Goal: Task Accomplishment & Management: Use online tool/utility

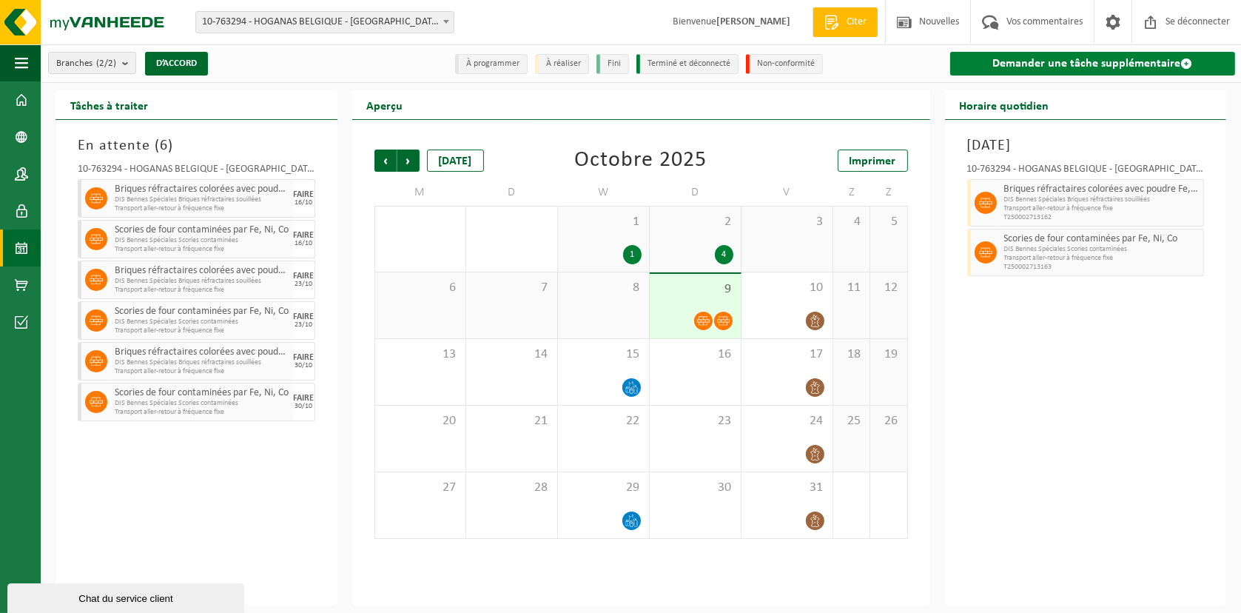
click at [1064, 65] on font "Demander une tâche supplémentaire" at bounding box center [1087, 64] width 188 height 12
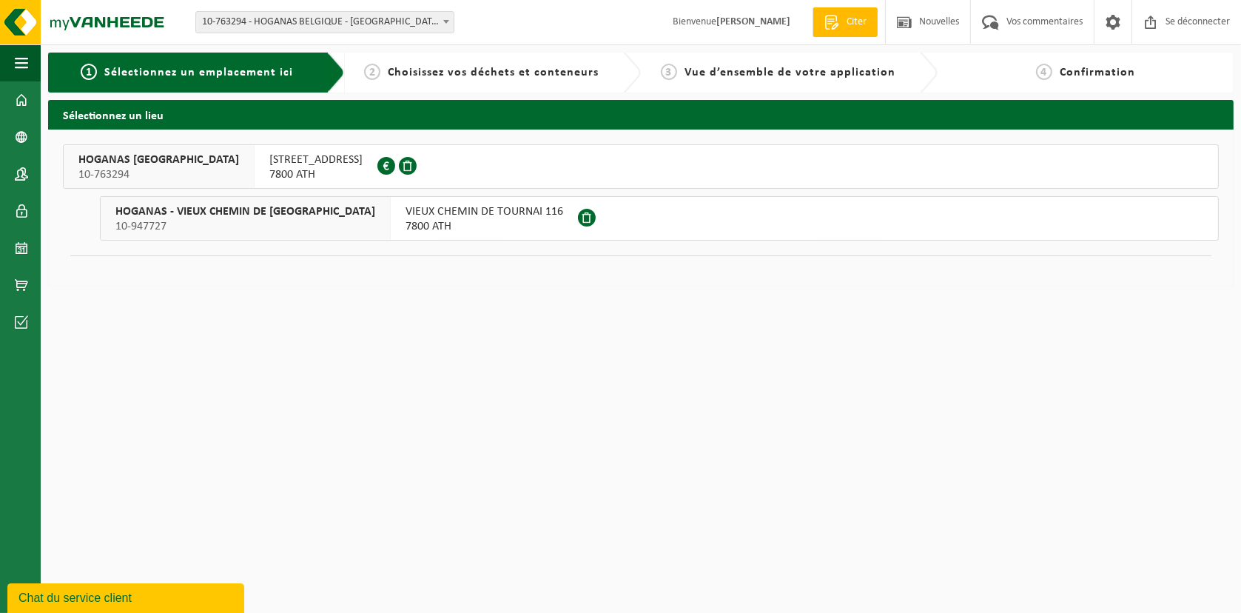
click at [269, 172] on span "7800 ATH" at bounding box center [315, 174] width 93 height 15
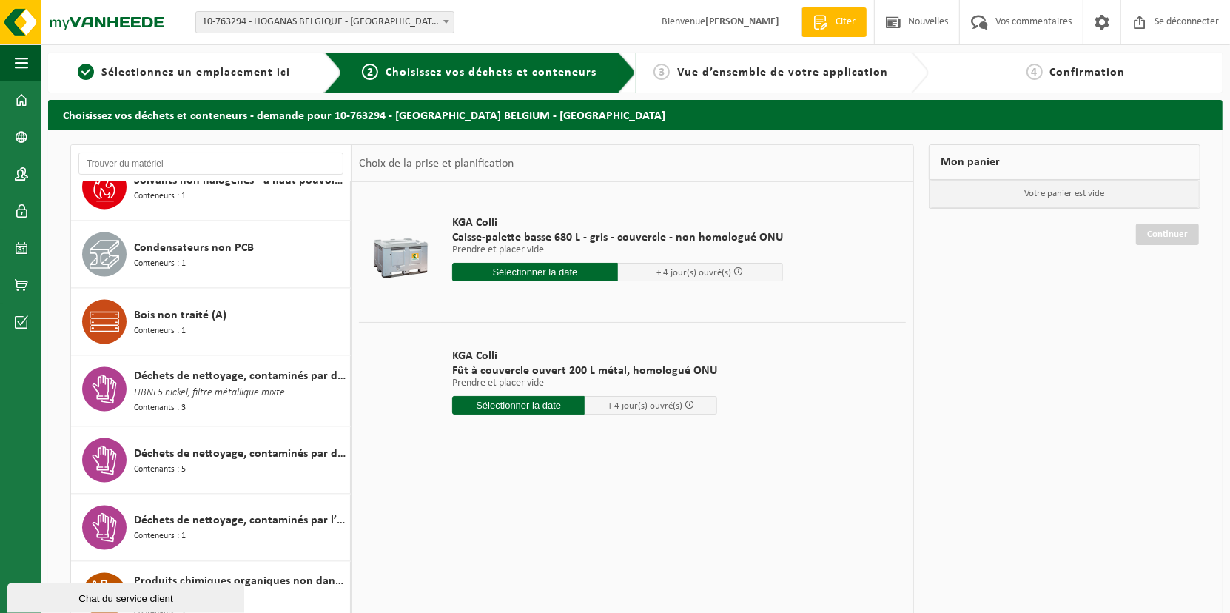
scroll to position [1925, 0]
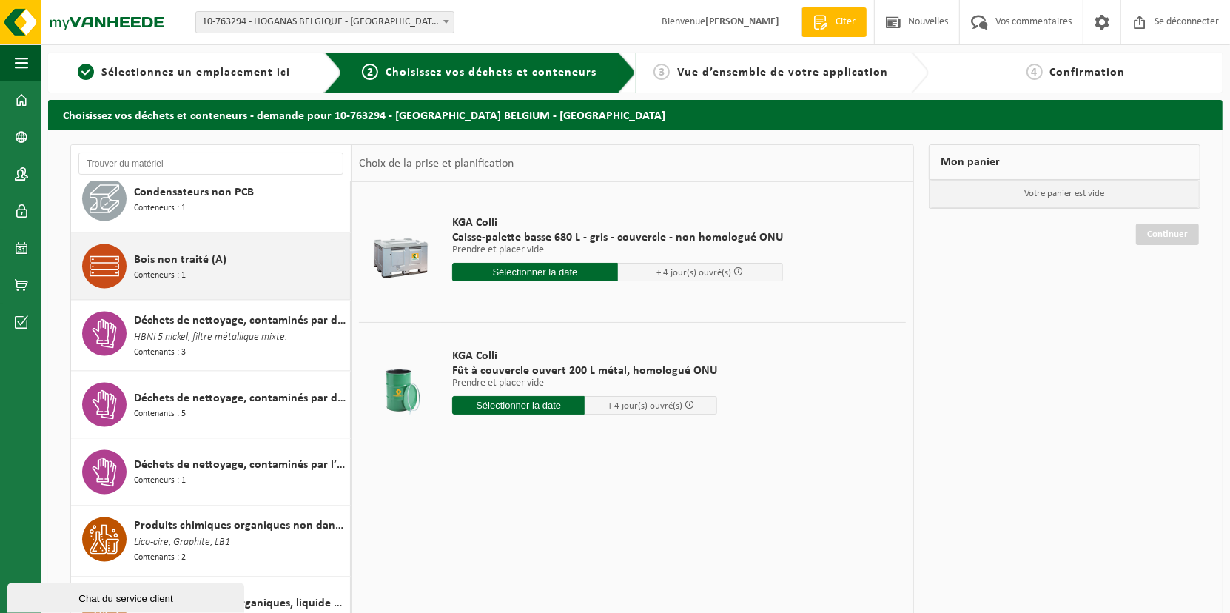
click at [144, 269] on span "Conteneurs : 1" at bounding box center [160, 276] width 52 height 14
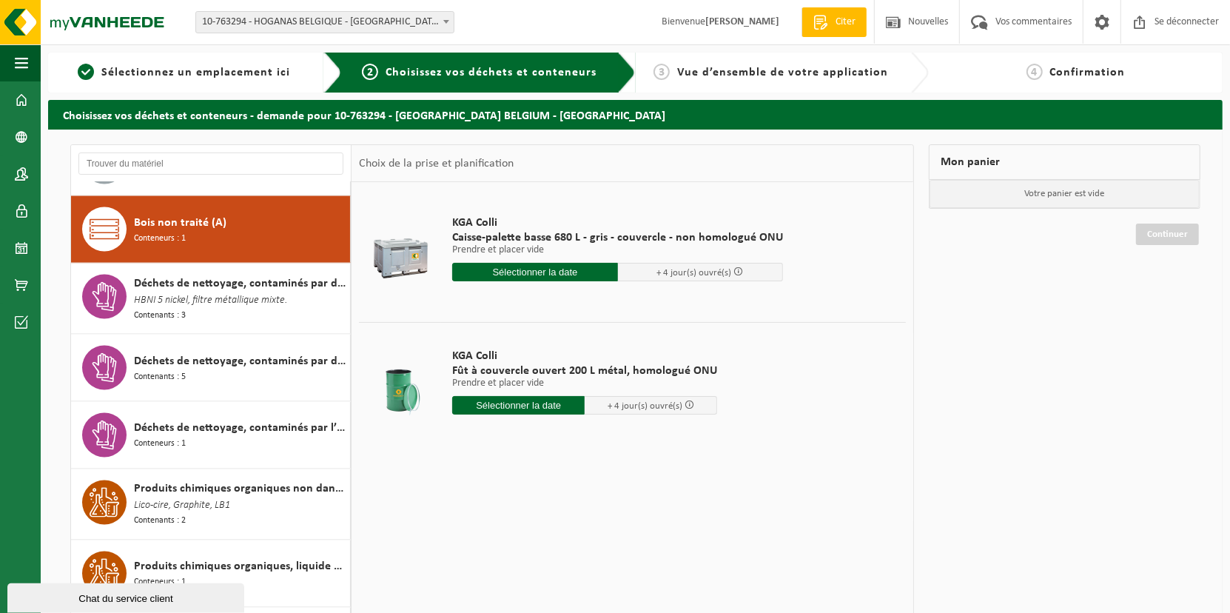
scroll to position [1962, 0]
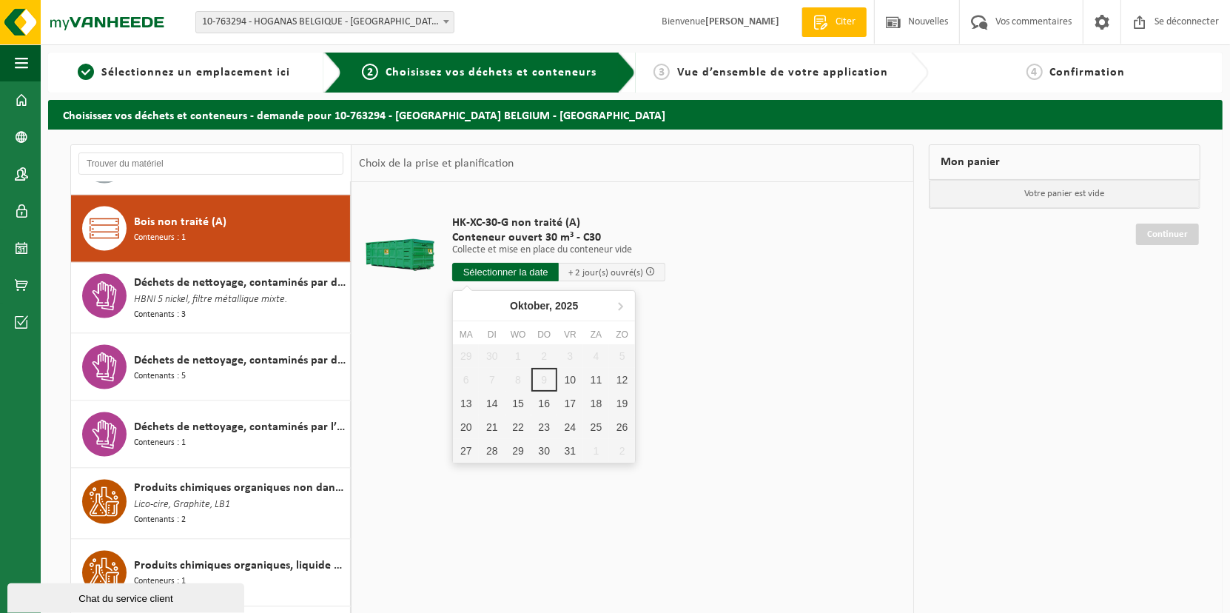
click at [489, 268] on input "text" at bounding box center [505, 272] width 107 height 19
click at [577, 380] on div "10" at bounding box center [592, 380] width 31 height 24
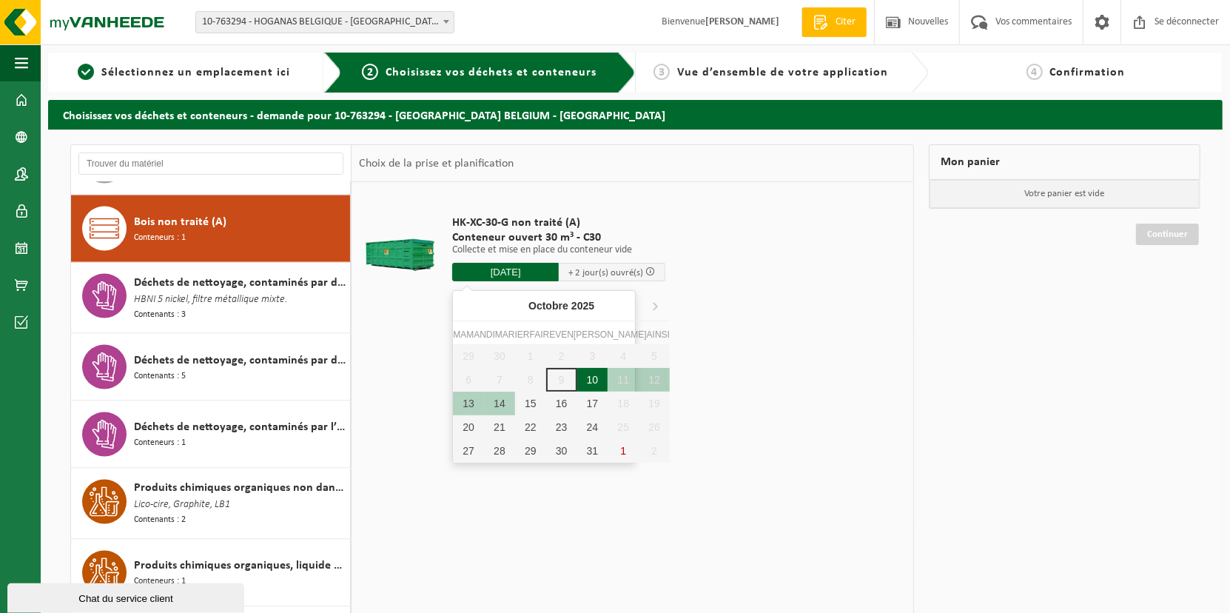
type input "Van 2025-10-10"
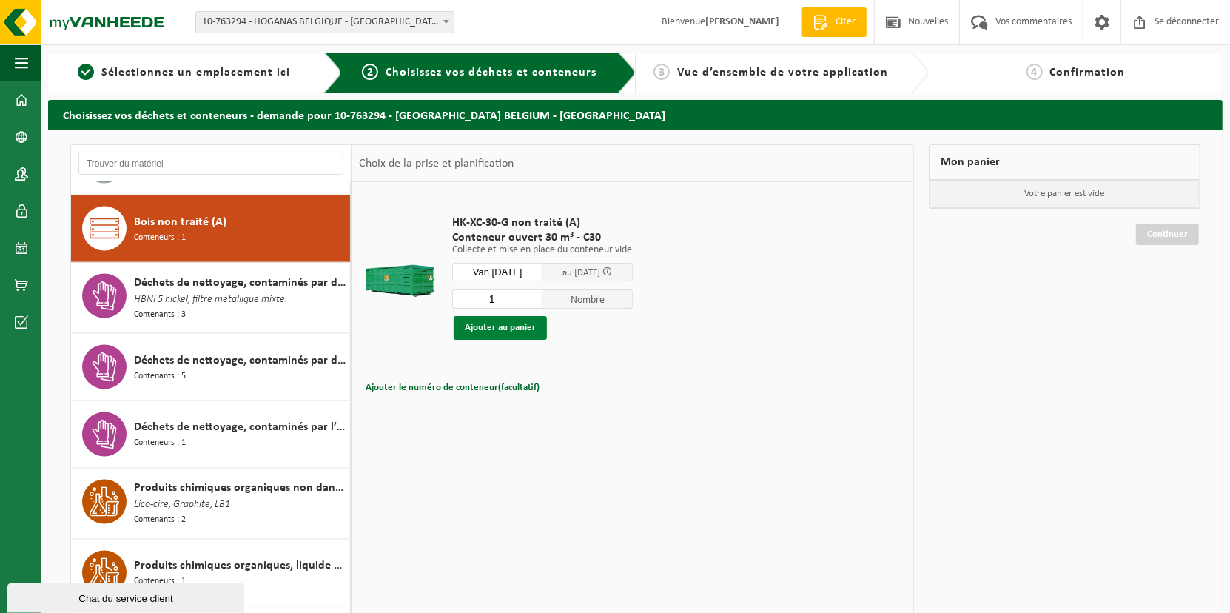
click at [510, 330] on button "Ajouter au panier" at bounding box center [500, 328] width 93 height 24
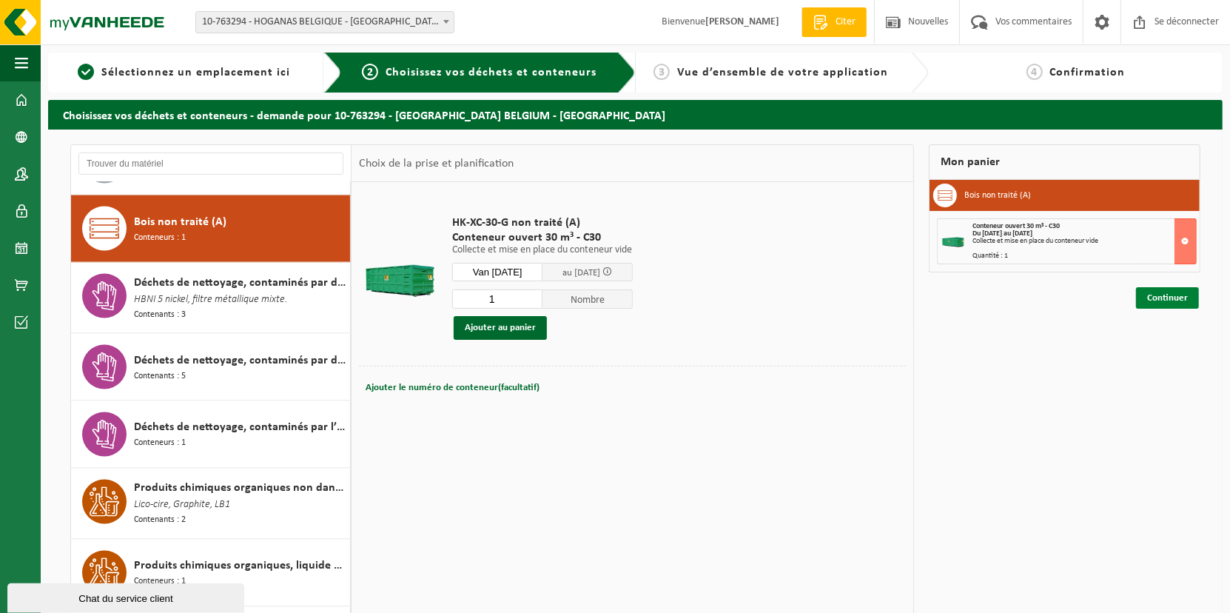
click at [1156, 298] on link "Continuer" at bounding box center [1167, 297] width 63 height 21
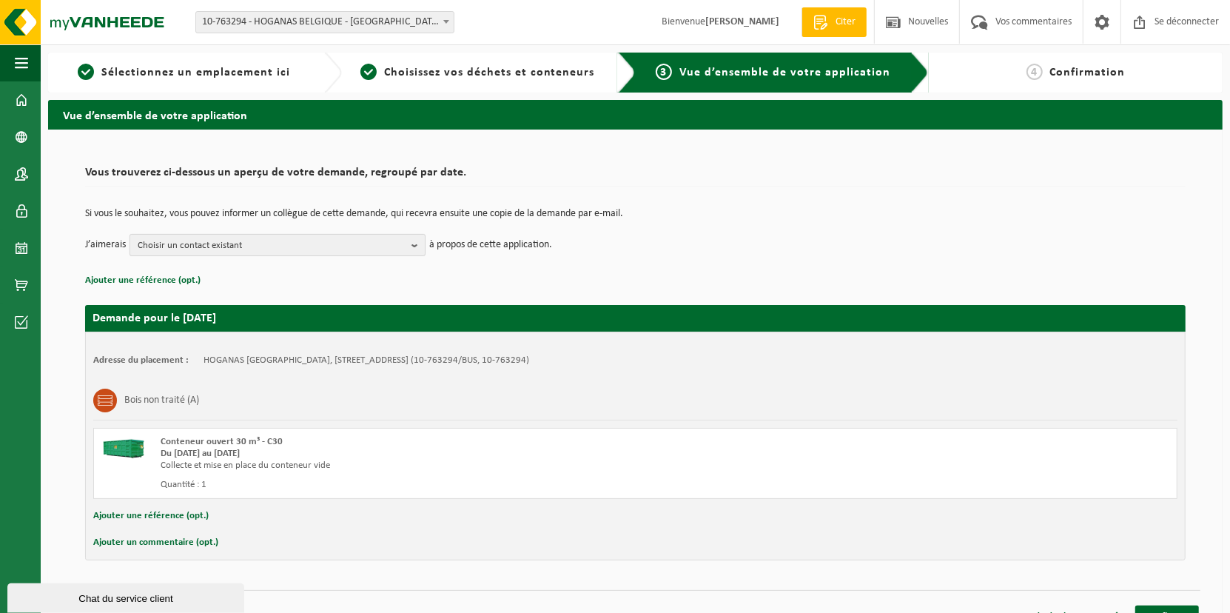
click at [412, 241] on b "button" at bounding box center [418, 245] width 13 height 21
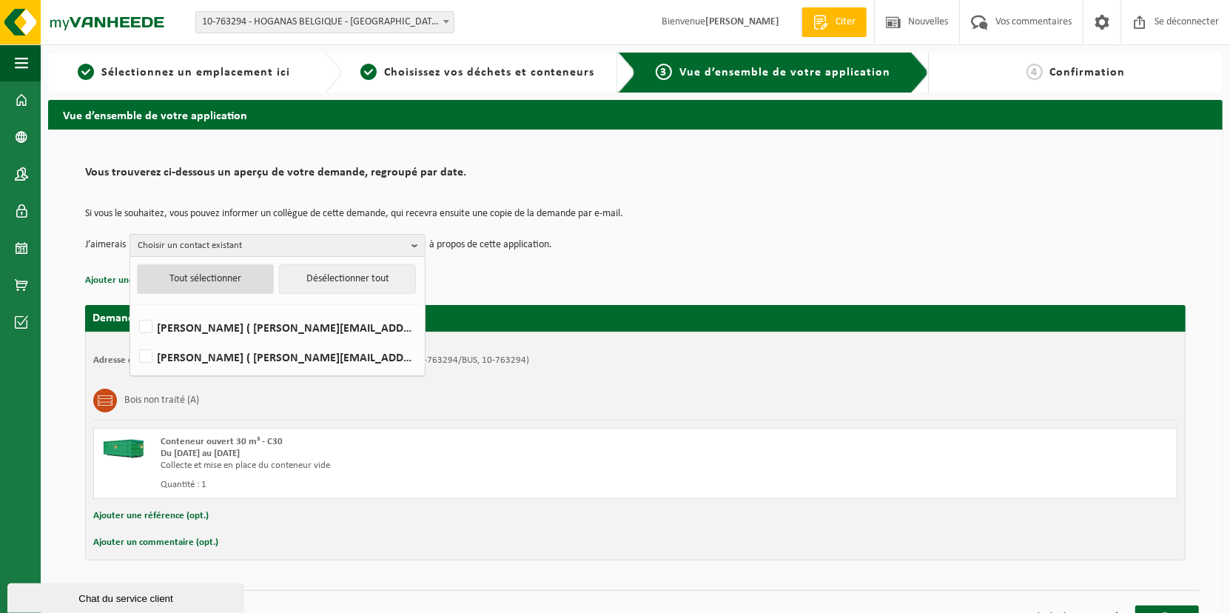
click at [212, 281] on button "Tout sélectionner" at bounding box center [205, 279] width 137 height 30
checkbox input "true"
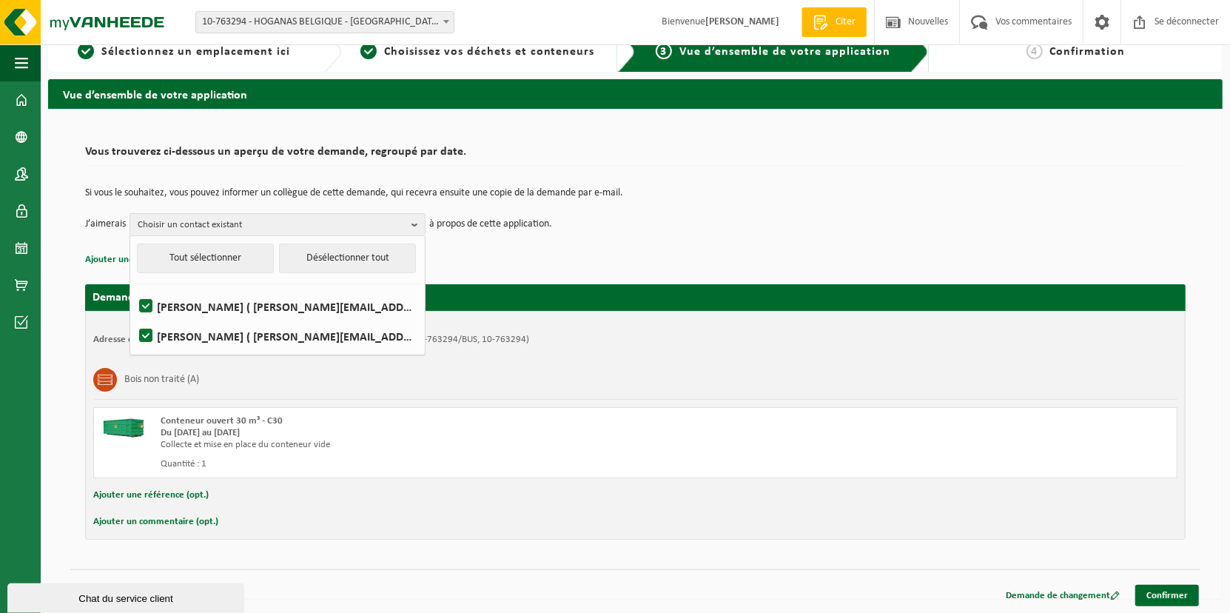
scroll to position [21, 0]
click at [1170, 586] on link "Confirmer" at bounding box center [1168, 595] width 64 height 21
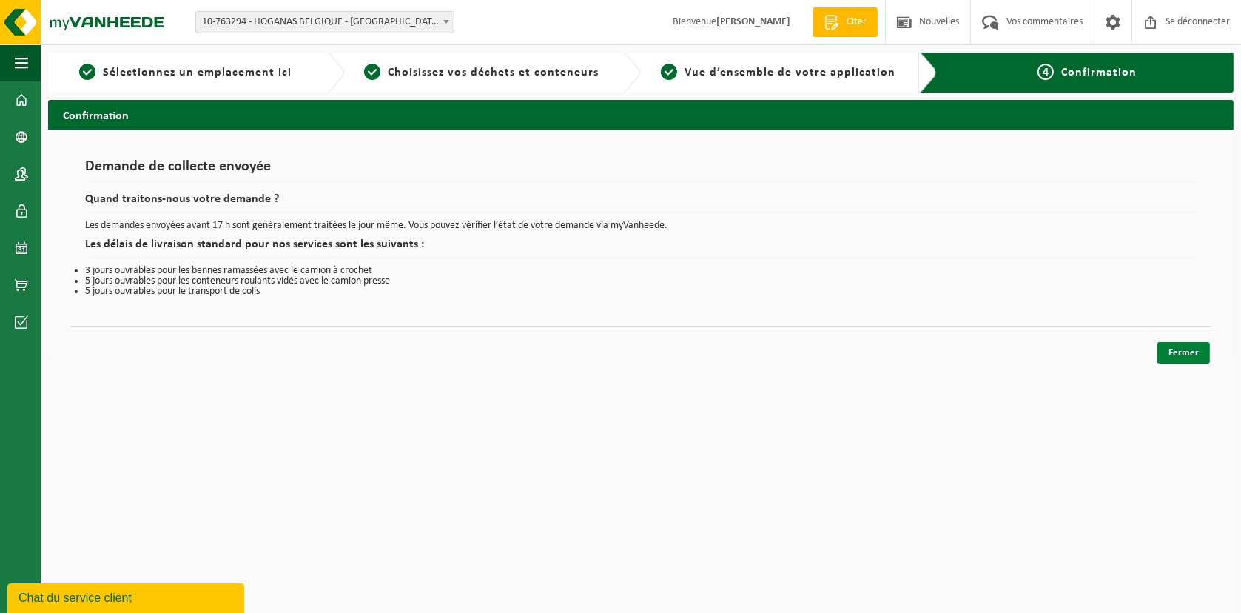
click at [1192, 359] on link "Fermer" at bounding box center [1184, 352] width 53 height 21
